Goal: Use online tool/utility: Utilize a website feature to perform a specific function

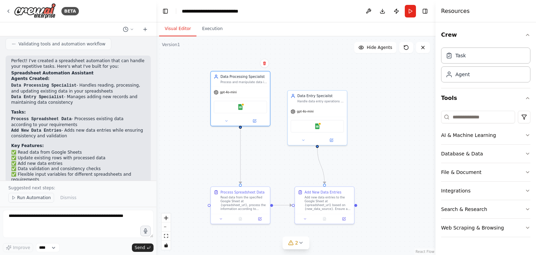
click at [30, 198] on span "Run Automation" at bounding box center [34, 198] width 34 height 6
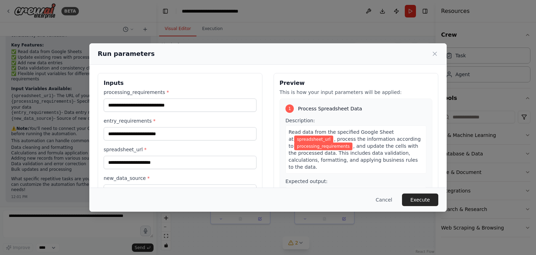
scroll to position [119, 0]
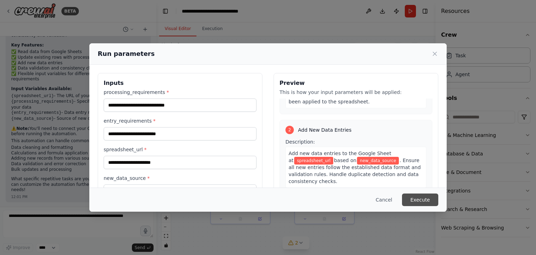
click at [420, 198] on button "Execute" at bounding box center [420, 199] width 36 height 13
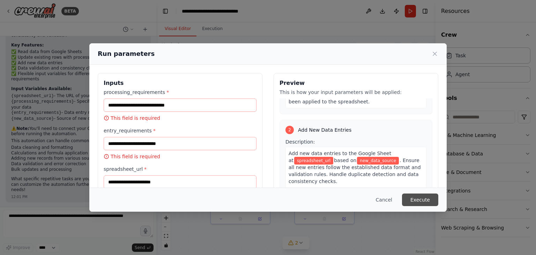
click at [420, 198] on button "Execute" at bounding box center [420, 199] width 36 height 13
click at [435, 53] on icon at bounding box center [434, 53] width 3 height 3
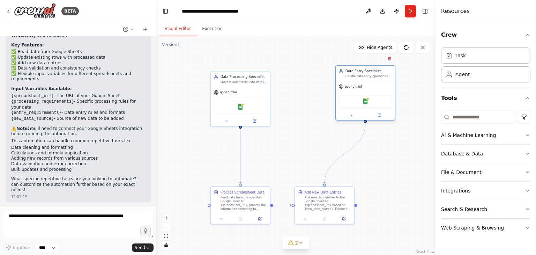
drag, startPoint x: 330, startPoint y: 104, endPoint x: 378, endPoint y: 78, distance: 54.2
click at [378, 78] on div "Data Entry Specialist Handle data entry operations in Google Sheets, including …" at bounding box center [365, 73] width 59 height 15
click at [530, 191] on icon "button" at bounding box center [528, 191] width 6 height 6
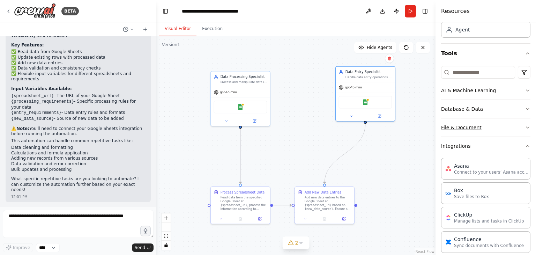
scroll to position [0, 0]
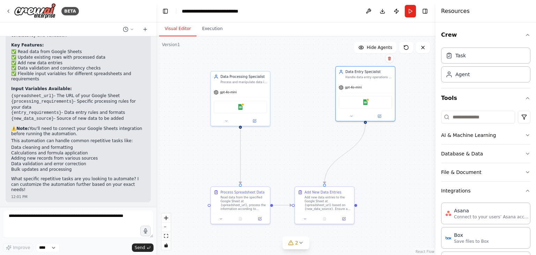
click at [299, 81] on div ".deletable-edge-delete-btn { width: 20px; height: 20px; border: 0px solid #ffff…" at bounding box center [295, 145] width 279 height 219
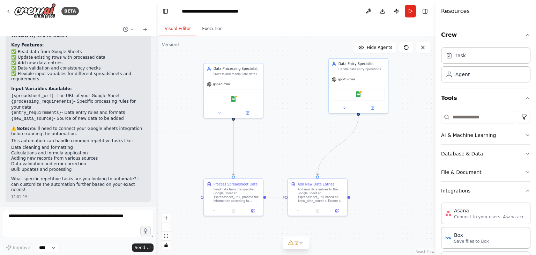
drag, startPoint x: 284, startPoint y: 62, endPoint x: 277, endPoint y: 54, distance: 10.6
click at [277, 54] on div ".deletable-edge-delete-btn { width: 20px; height: 20px; border: 0px solid #ffff…" at bounding box center [295, 145] width 279 height 219
click at [410, 16] on button "Run" at bounding box center [410, 11] width 11 height 13
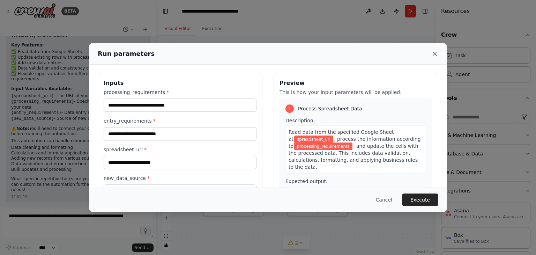
click at [435, 52] on icon at bounding box center [435, 53] width 7 height 7
